Goal: Task Accomplishment & Management: Use online tool/utility

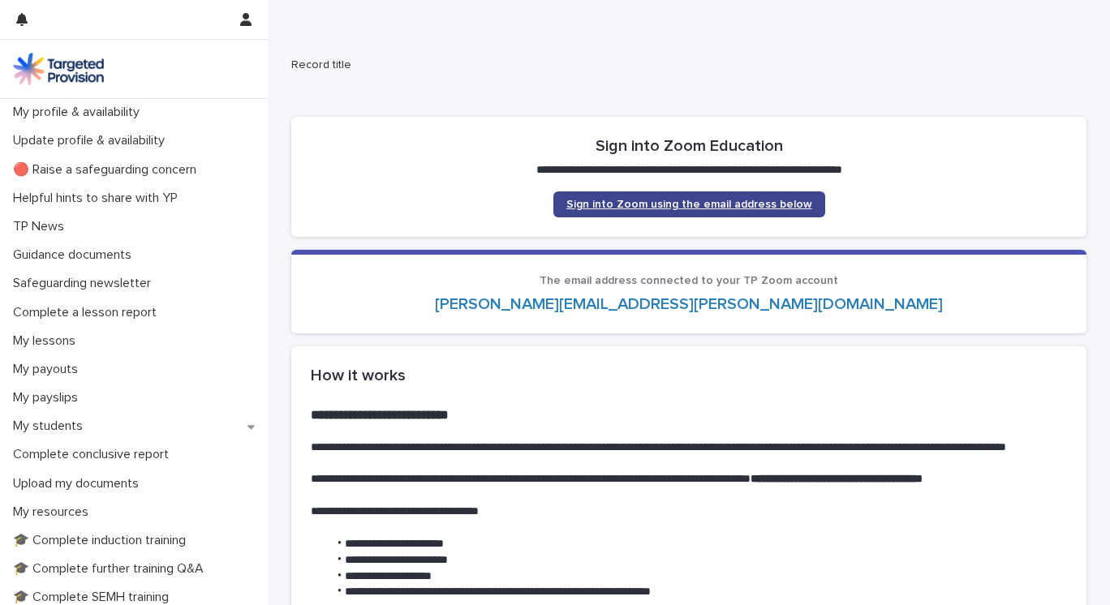
click at [691, 204] on span "Sign into Zoom using the email address below" at bounding box center [689, 204] width 246 height 11
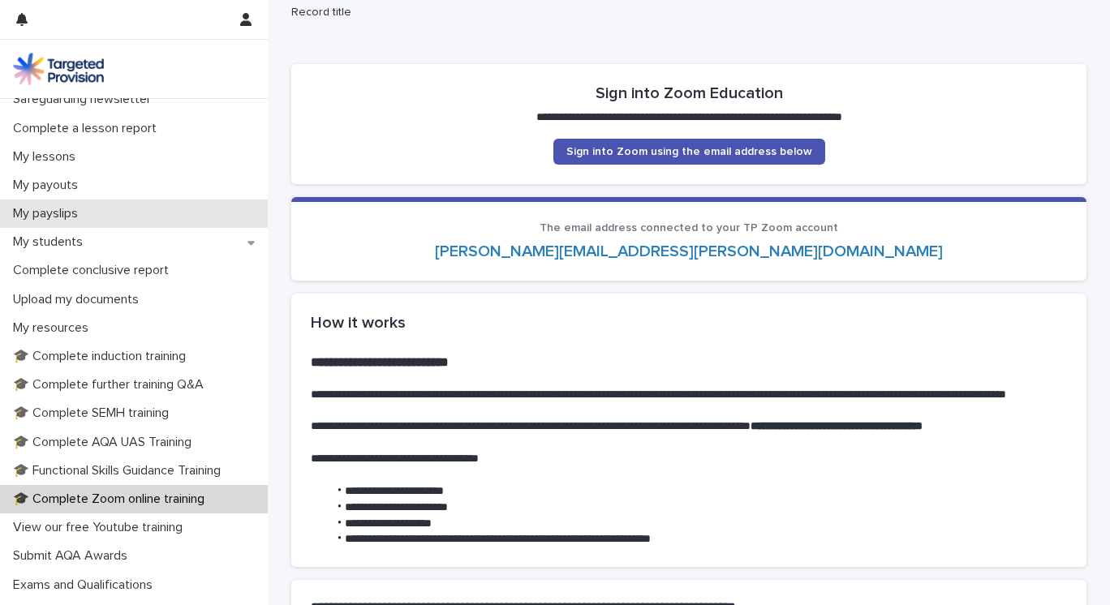
scroll to position [239, 0]
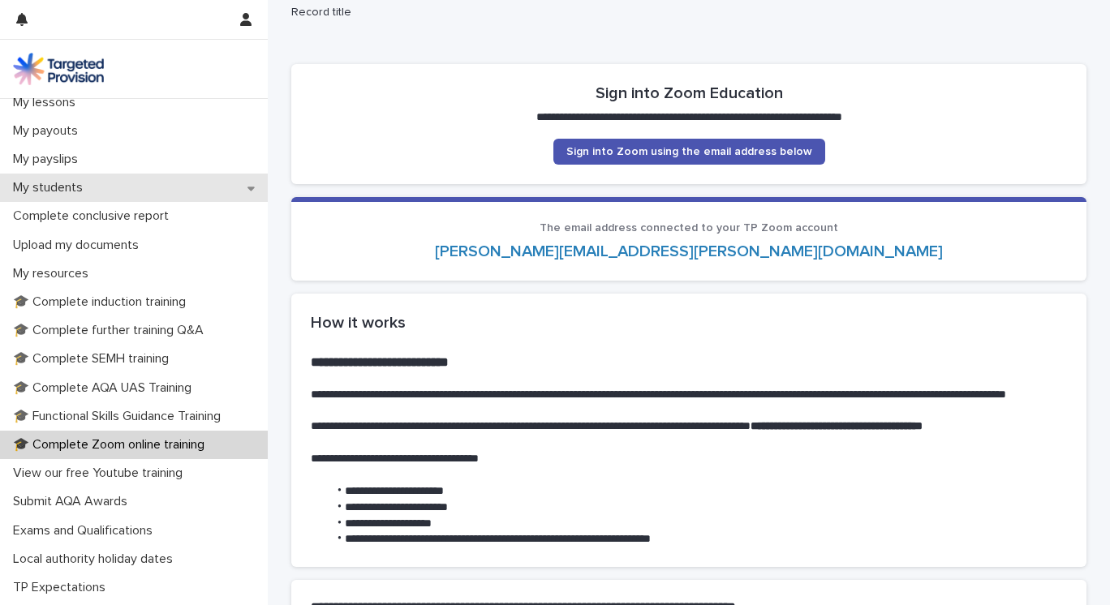
click at [249, 190] on icon at bounding box center [251, 188] width 7 height 11
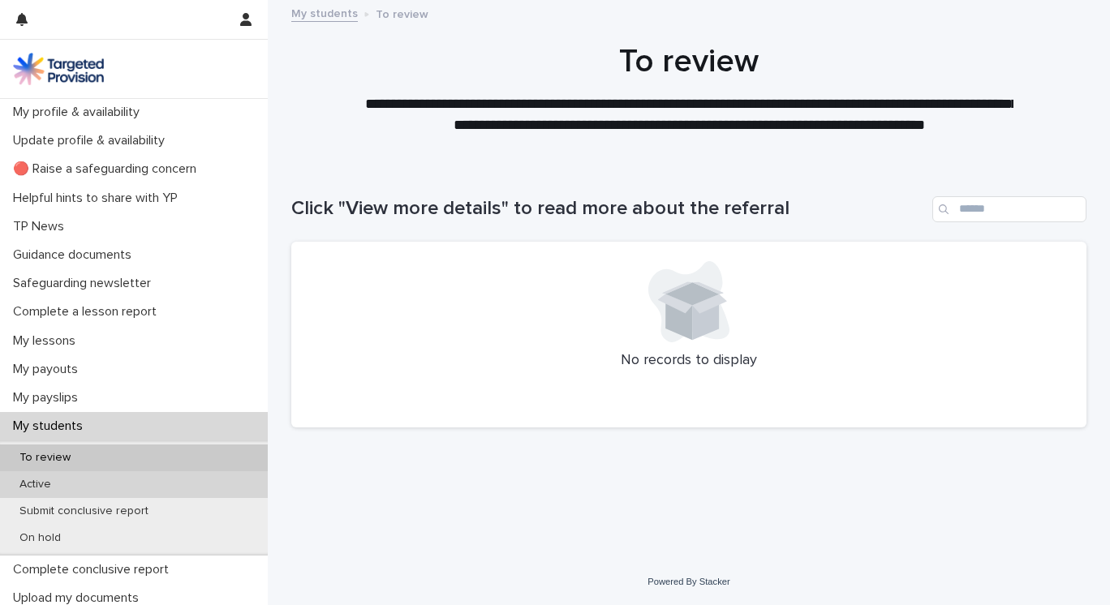
click at [141, 486] on div "Active" at bounding box center [134, 485] width 268 height 27
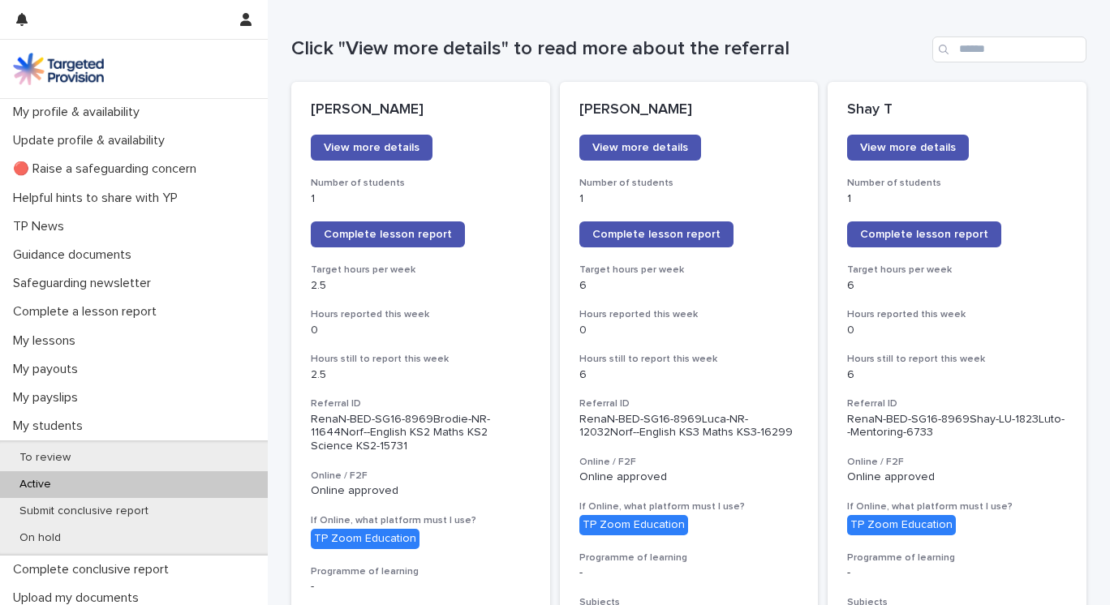
scroll to position [172, 0]
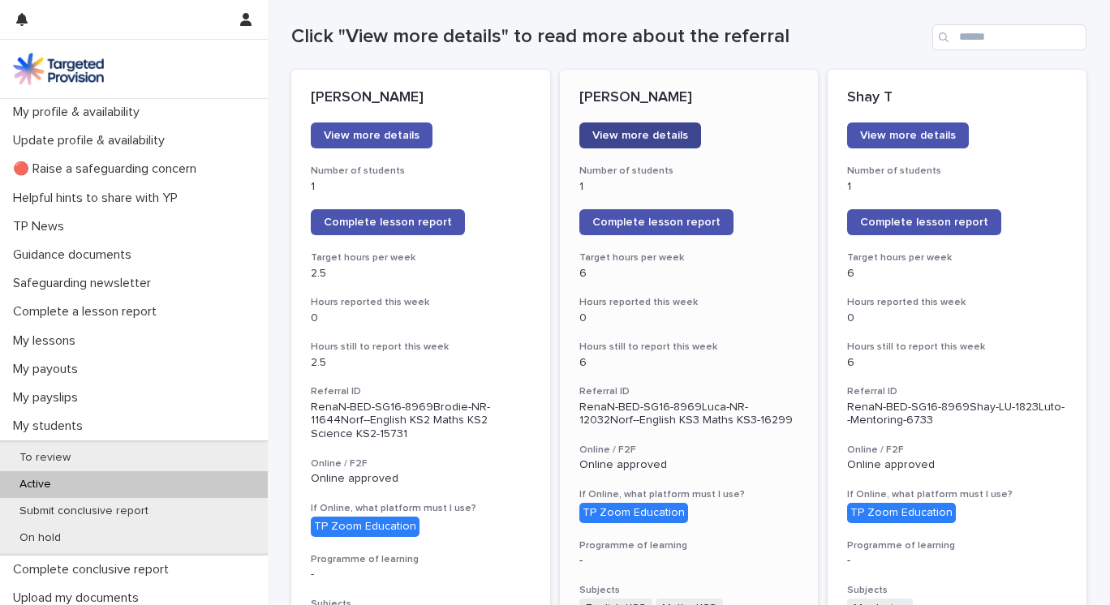
click at [640, 141] on link "View more details" at bounding box center [640, 136] width 122 height 26
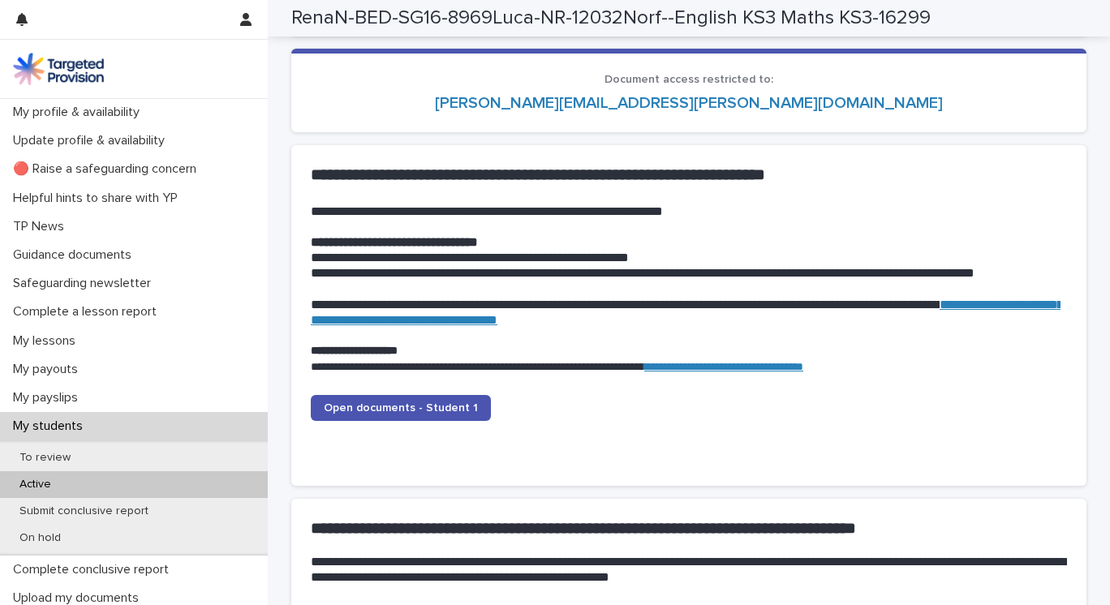
scroll to position [1555, 0]
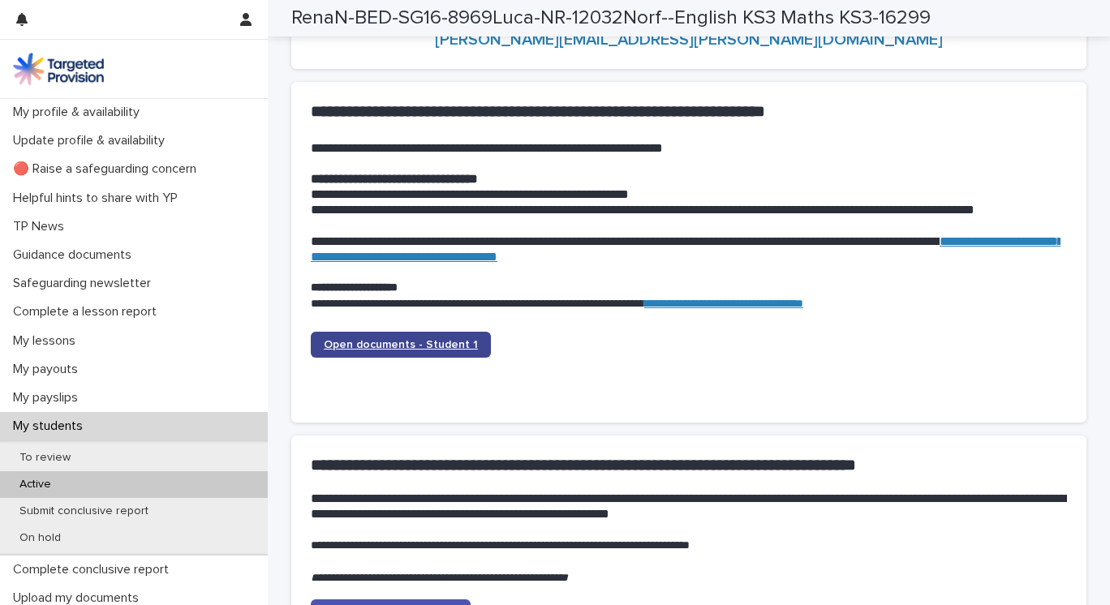
click at [424, 338] on link "Open documents - Student 1" at bounding box center [401, 345] width 180 height 26
